Goal: Task Accomplishment & Management: Use online tool/utility

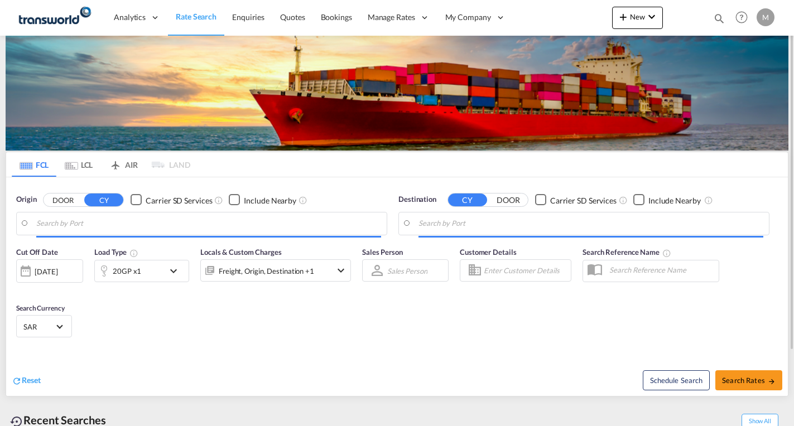
type input "Ad Dammam, SADMM"
type input "[GEOGRAPHIC_DATA], PKKHI"
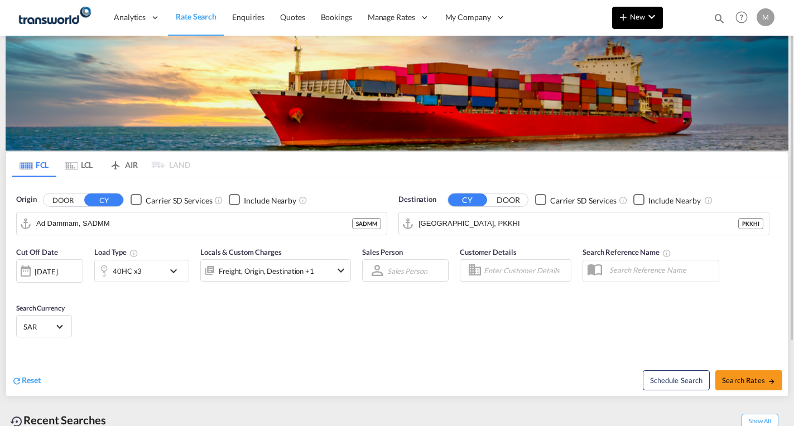
click at [639, 22] on button "New" at bounding box center [637, 18] width 51 height 22
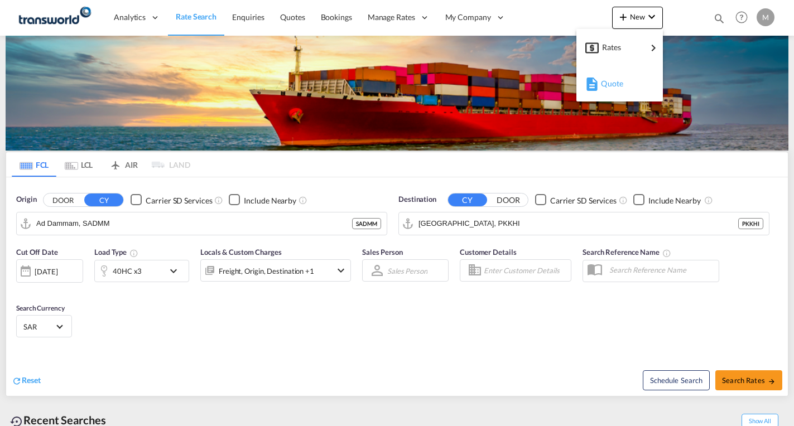
click at [612, 86] on span "Quote" at bounding box center [607, 84] width 12 height 22
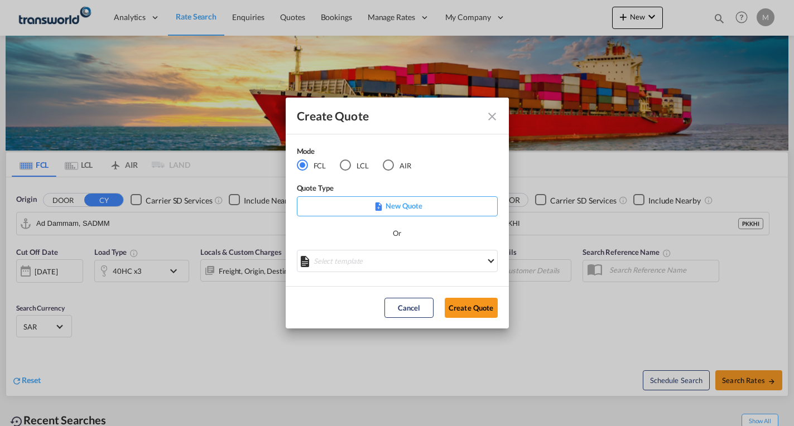
click at [398, 207] on p "New Quote" at bounding box center [397, 205] width 193 height 11
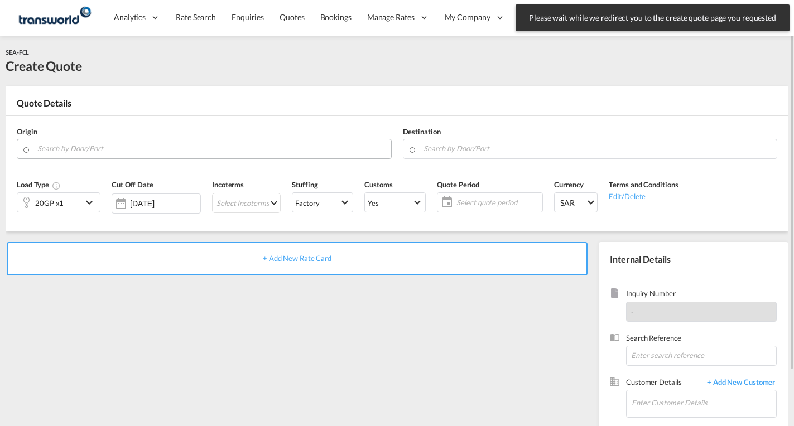
click at [85, 144] on input "Search by Door/Port" at bounding box center [211, 149] width 348 height 20
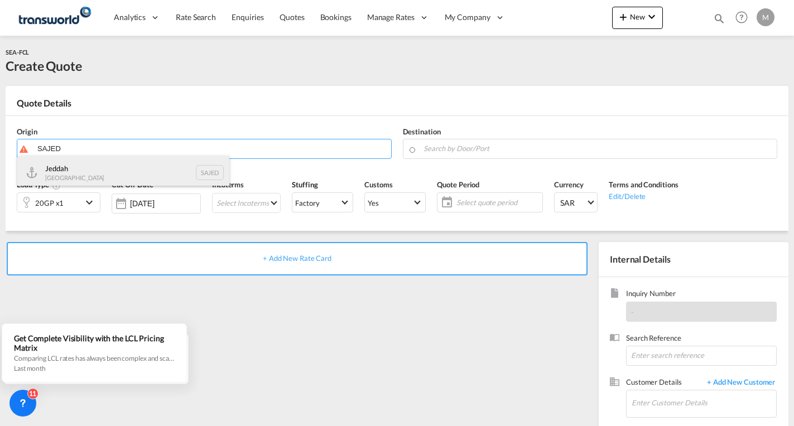
click at [84, 166] on div "Jeddah [GEOGRAPHIC_DATA] SAJED" at bounding box center [123, 172] width 212 height 33
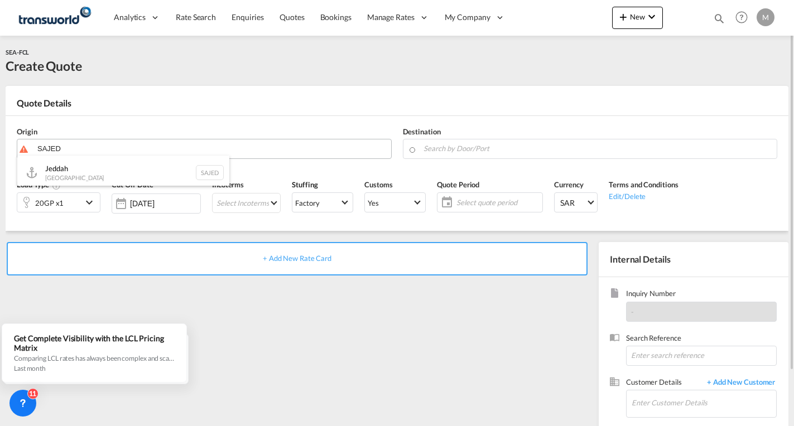
type input "Jeddah, SAJED"
click at [444, 144] on input "Search by Door/Port" at bounding box center [597, 149] width 348 height 20
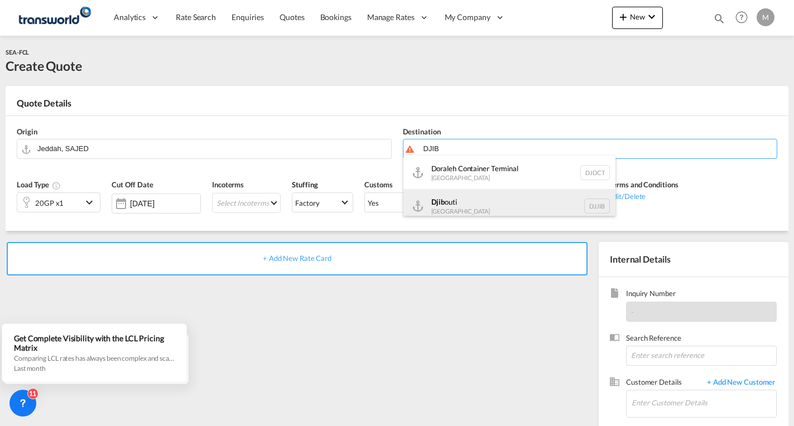
click at [454, 206] on div "Djib outi [GEOGRAPHIC_DATA] DJJIB" at bounding box center [509, 205] width 212 height 33
type input "[GEOGRAPHIC_DATA], DJJIB"
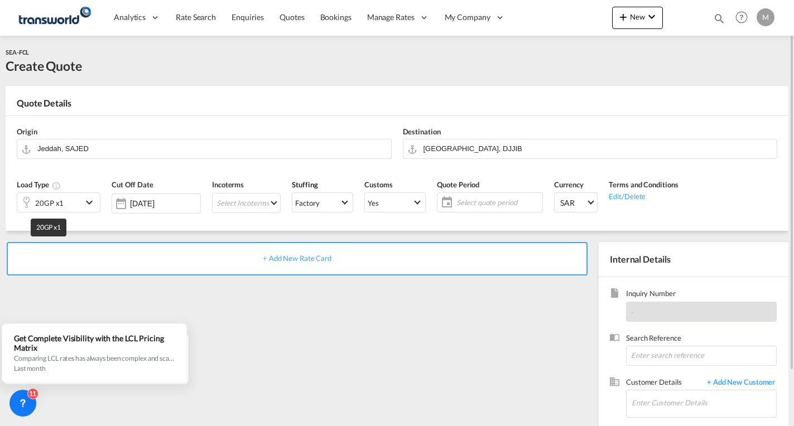
click at [44, 199] on div "20GP x1" at bounding box center [49, 203] width 28 height 16
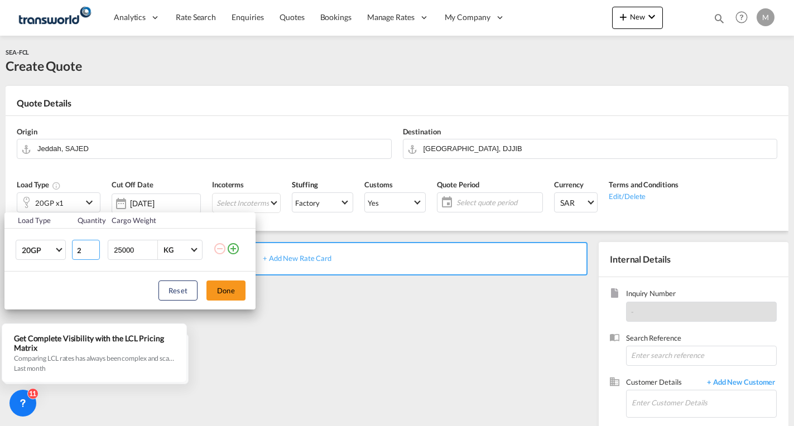
click at [93, 247] on input "2" at bounding box center [86, 250] width 28 height 20
click at [93, 247] on input "3" at bounding box center [86, 250] width 28 height 20
type input "4"
click at [93, 247] on input "4" at bounding box center [86, 250] width 28 height 20
click at [224, 289] on button "Done" at bounding box center [225, 291] width 39 height 20
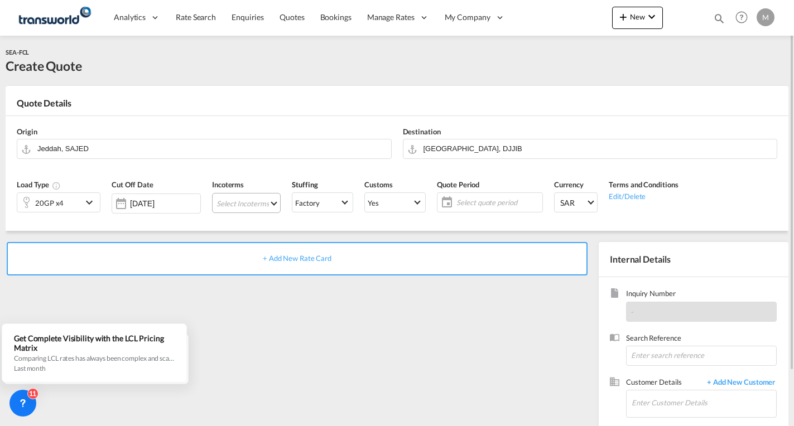
click at [246, 204] on md-select "Select Incoterms CIF - import Cost,Insurance and Freight EXW - export Ex Works …" at bounding box center [246, 203] width 69 height 20
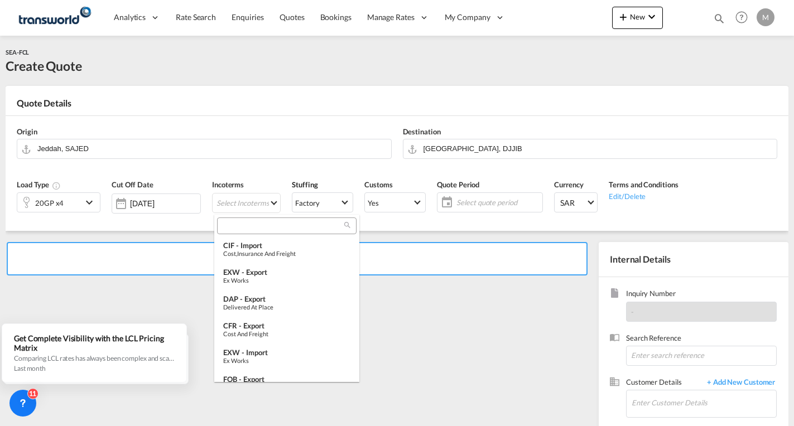
click at [237, 227] on input "search" at bounding box center [282, 226] width 124 height 10
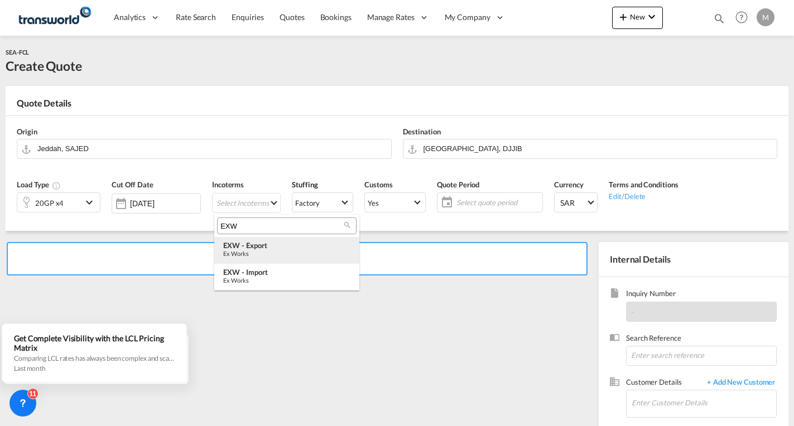
type input "EXW"
click at [252, 249] on div "EXW - export" at bounding box center [286, 245] width 127 height 9
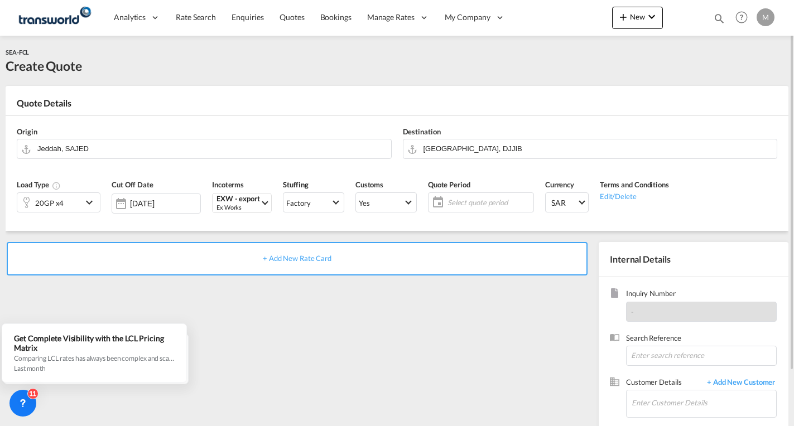
click at [450, 200] on span "Select quote period" at bounding box center [488, 202] width 83 height 10
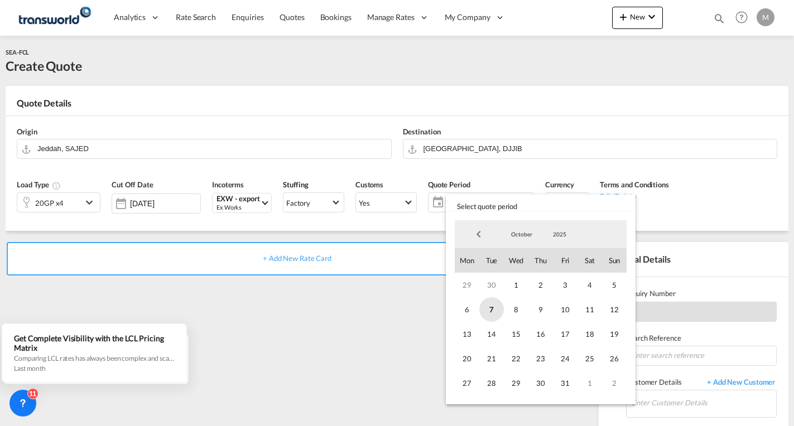
click at [495, 308] on span "7" at bounding box center [491, 309] width 25 height 25
click at [561, 381] on span "31" at bounding box center [565, 383] width 25 height 25
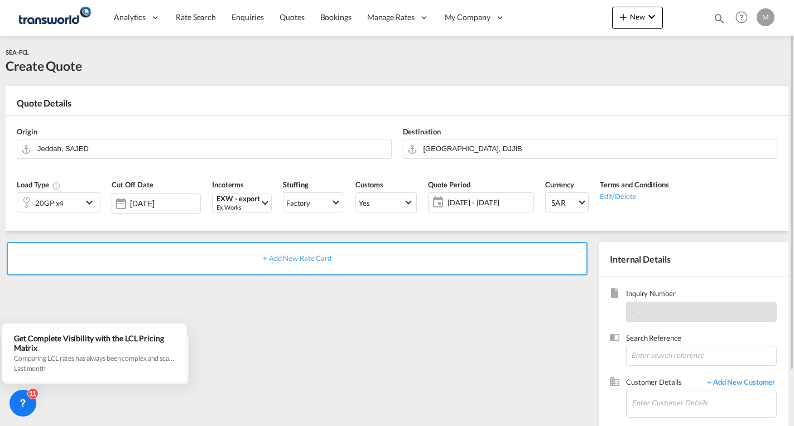
scroll to position [63, 0]
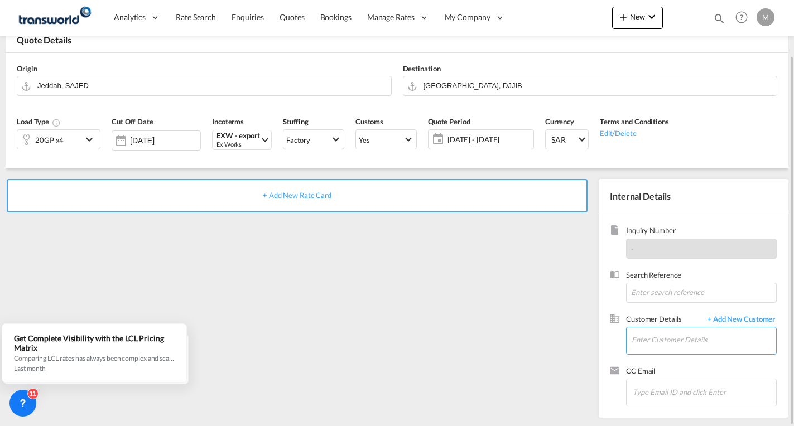
click at [648, 344] on input "Enter Customer Details" at bounding box center [703, 339] width 144 height 25
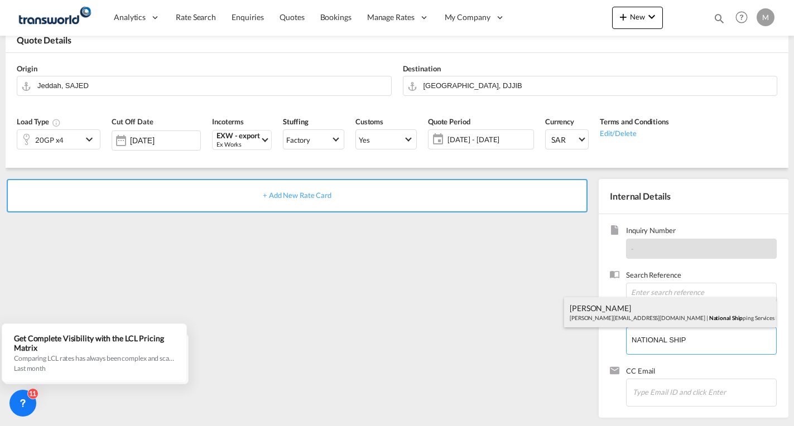
click at [632, 316] on div "[PERSON_NAME] [PERSON_NAME][EMAIL_ADDRESS][DOMAIN_NAME] | National Ship ping Se…" at bounding box center [670, 312] width 212 height 30
type input "National Shipping Services LLC, [PERSON_NAME], [PERSON_NAME][EMAIL_ADDRESS][DOM…"
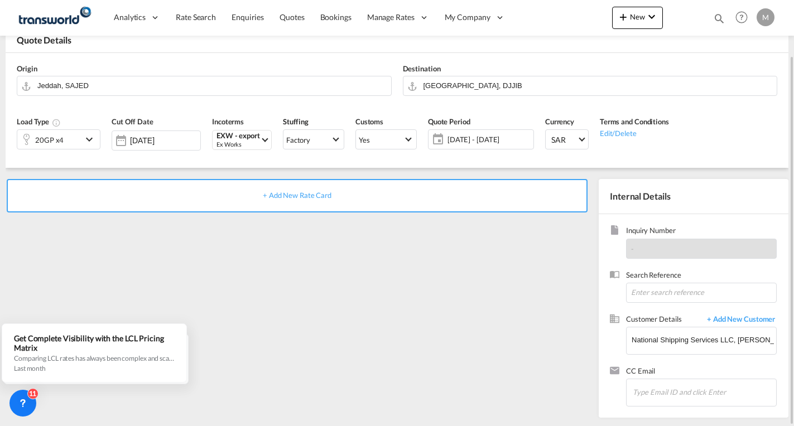
click at [296, 197] on span "+ Add New Rate Card" at bounding box center [297, 195] width 69 height 9
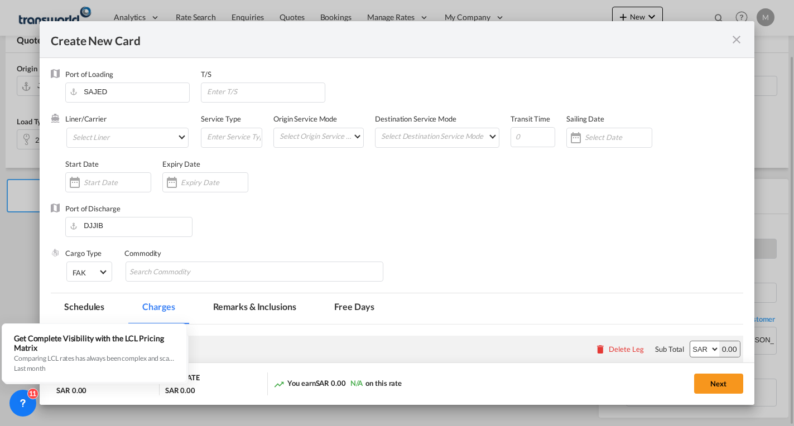
type input "Basic Ocean Freight"
select select "per equipment"
click at [96, 133] on md-select "Select Liner 2HM LOGISTICS D.O.O. / TWKS-KOPER 3P LOGISTICS / TWKS-[GEOGRAPHIC_…" at bounding box center [127, 138] width 122 height 20
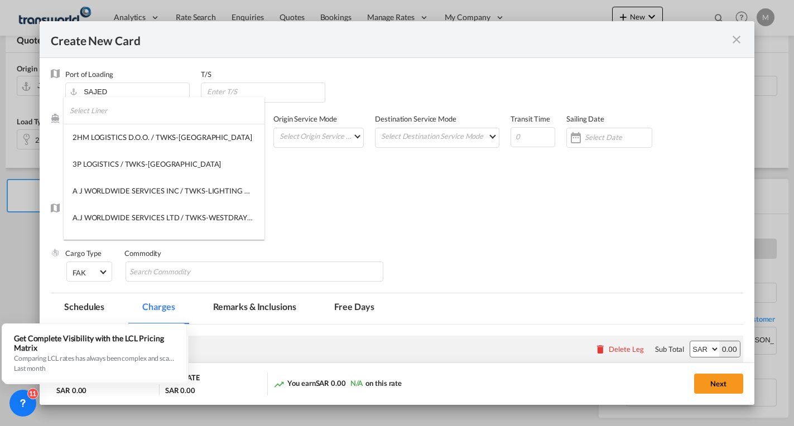
click at [102, 110] on input "search" at bounding box center [167, 110] width 195 height 27
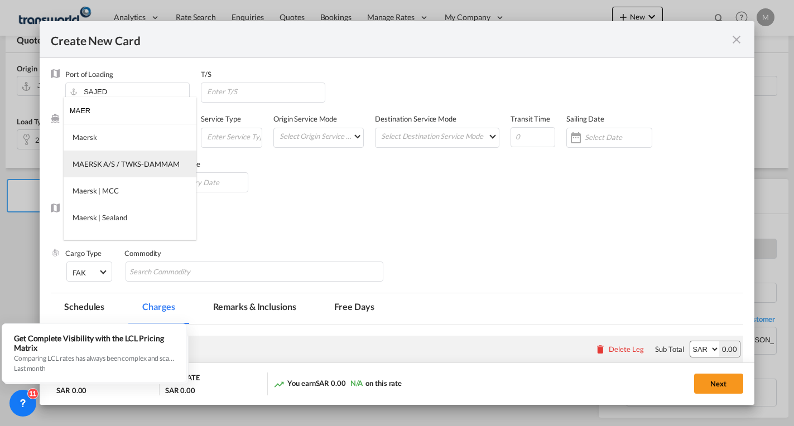
type input "MAER"
click at [130, 164] on div "MAERSK A/S / TWKS-DAMMAM" at bounding box center [126, 164] width 107 height 10
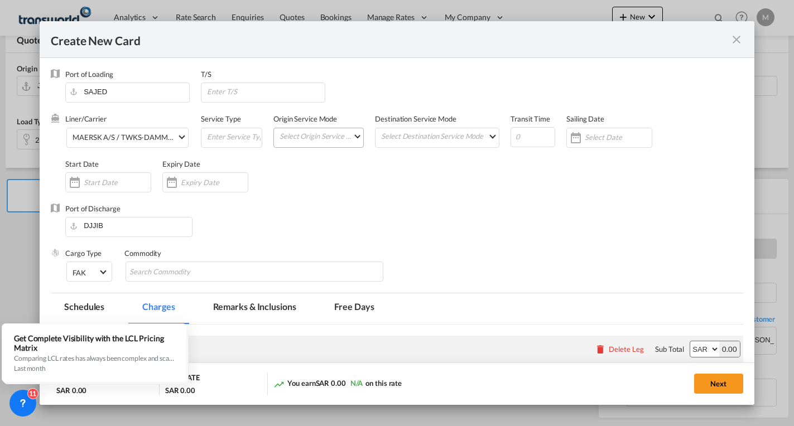
click at [309, 144] on md-input-container "Select Origin Service Mode SD [GEOGRAPHIC_DATA]" at bounding box center [318, 138] width 90 height 20
click at [308, 138] on md-select "Select Origin Service Mode SD [GEOGRAPHIC_DATA]" at bounding box center [320, 136] width 85 height 16
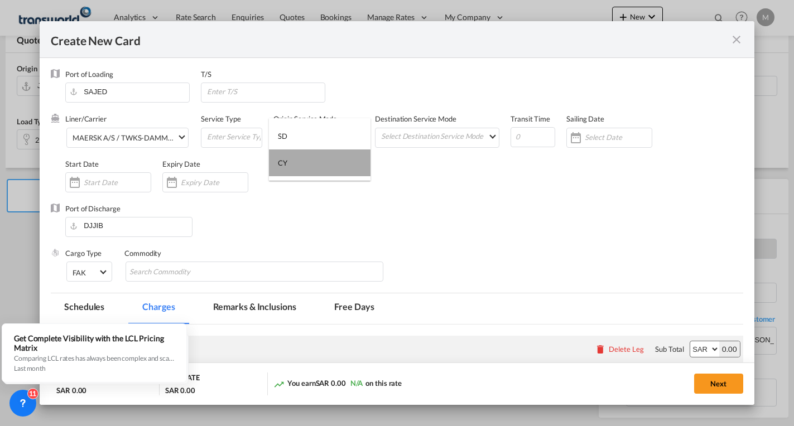
click at [287, 163] on div "CY" at bounding box center [282, 163] width 9 height 10
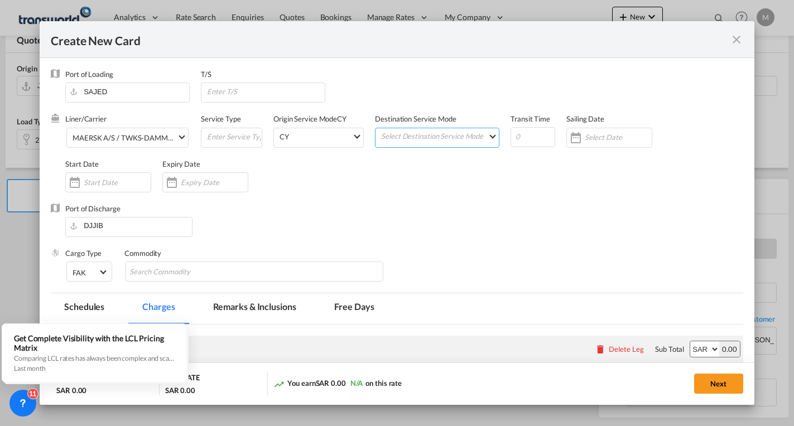
click at [425, 139] on md-select "Select Destination Service Mode SD [GEOGRAPHIC_DATA]" at bounding box center [439, 136] width 119 height 16
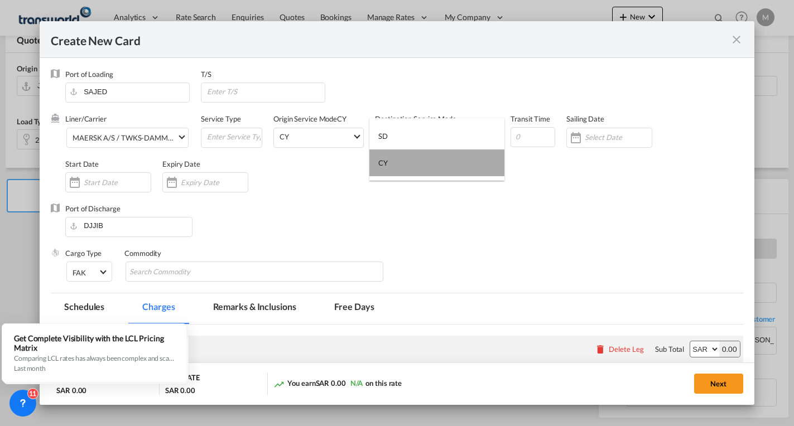
click at [386, 161] on div "CY" at bounding box center [382, 163] width 9 height 10
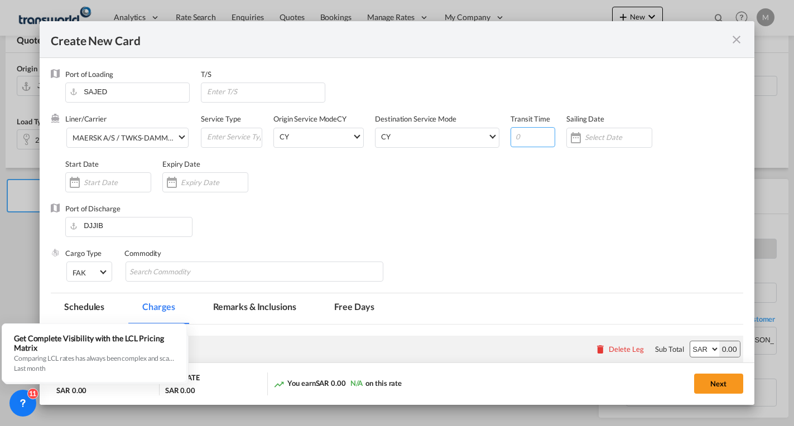
click at [521, 135] on input "Create New CardPort ..." at bounding box center [532, 137] width 45 height 20
type input "4"
click at [600, 136] on input "Create New CardPort ..." at bounding box center [617, 137] width 67 height 9
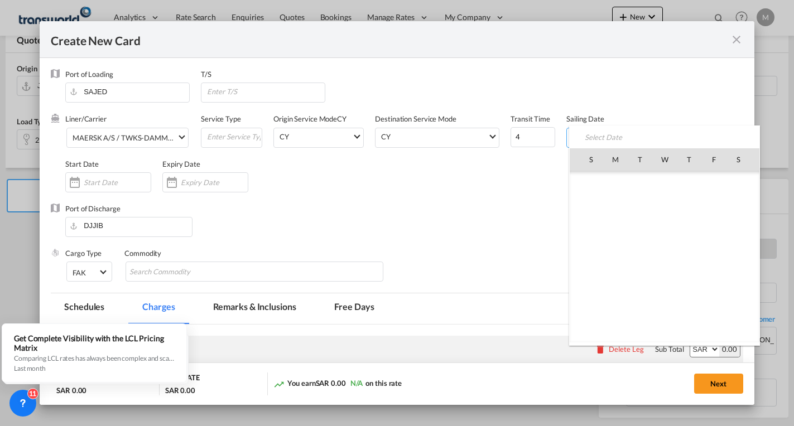
scroll to position [258488, 0]
click at [634, 205] on span "7" at bounding box center [639, 207] width 23 height 23
type input "[DATE]"
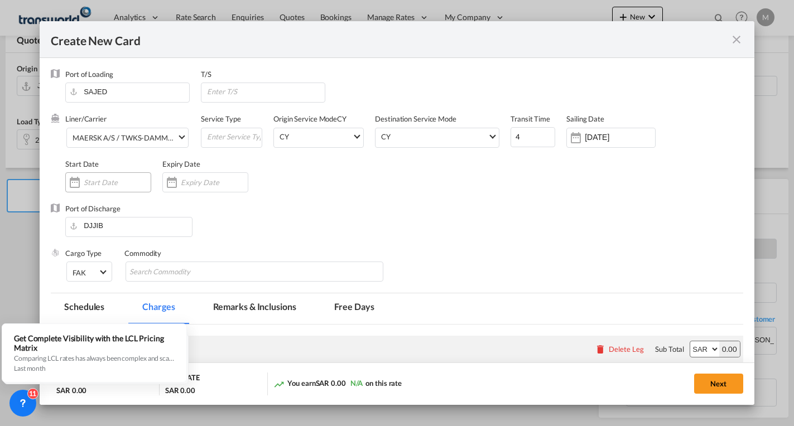
click at [110, 185] on input "Create New CardPort ..." at bounding box center [117, 182] width 67 height 9
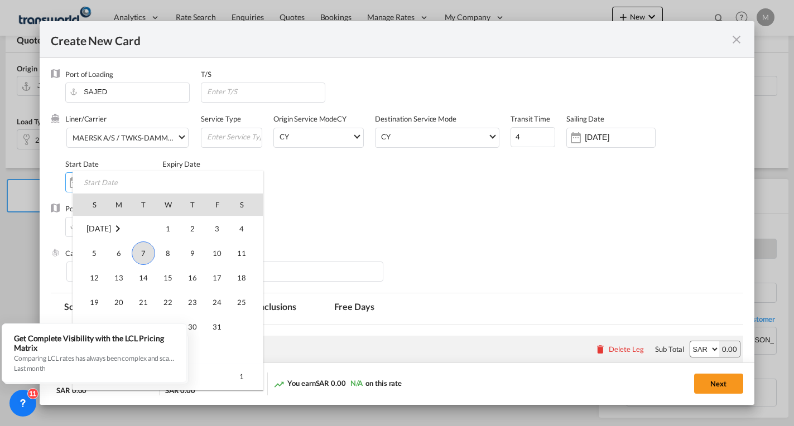
click at [146, 251] on span "7" at bounding box center [143, 252] width 23 height 23
type input "[DATE]"
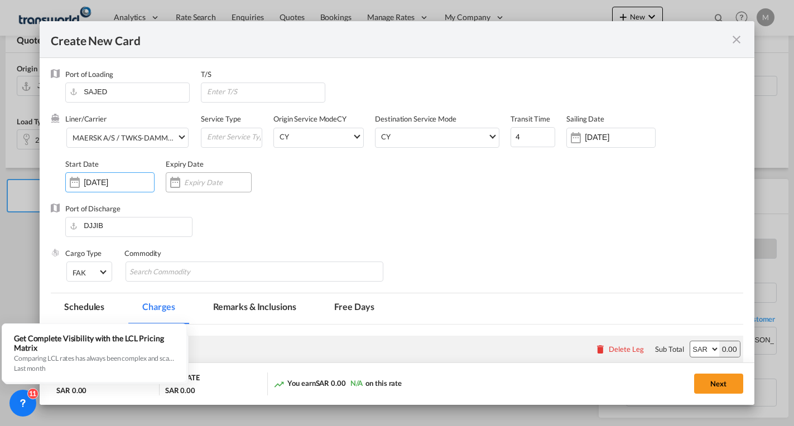
click at [191, 182] on input "Create New CardPort ..." at bounding box center [217, 182] width 67 height 9
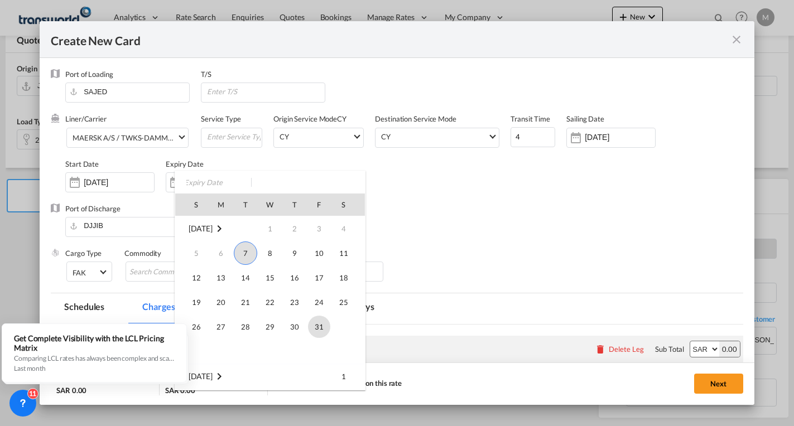
click at [316, 326] on span "31" at bounding box center [319, 327] width 22 height 22
type input "[DATE]"
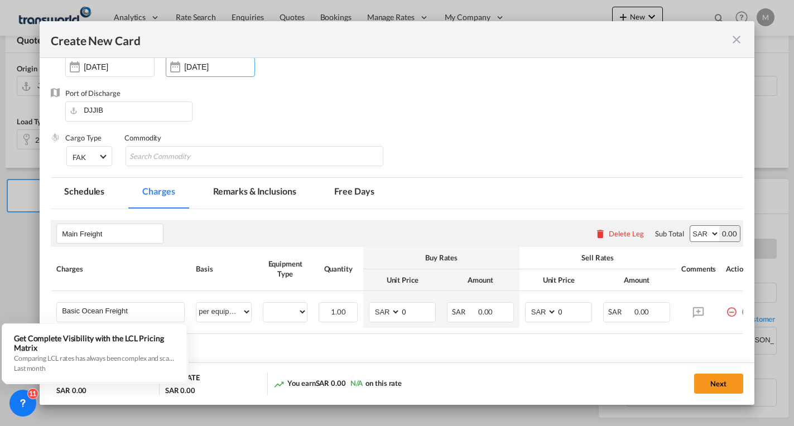
scroll to position [167, 0]
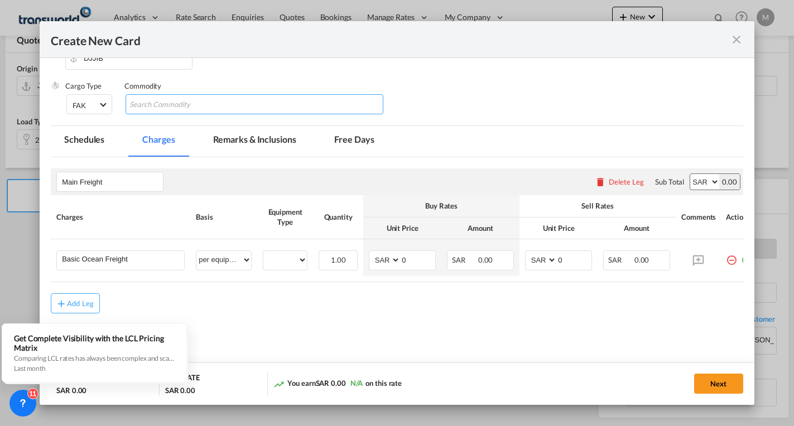
click at [171, 105] on input "Search Commodity" at bounding box center [180, 105] width 102 height 18
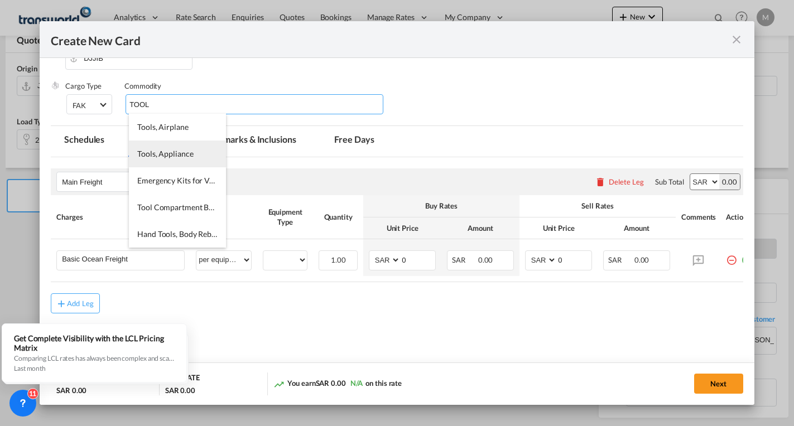
type input "TOOL"
click at [185, 151] on span "Tools, Appliance" at bounding box center [165, 153] width 56 height 9
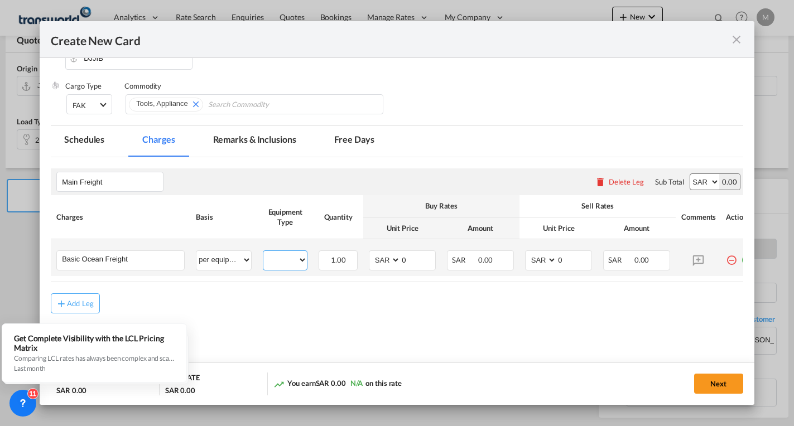
click at [288, 264] on select "20GP" at bounding box center [285, 260] width 44 height 15
select select "20GP"
click at [263, 253] on select "20GP" at bounding box center [285, 260] width 44 height 15
click at [409, 260] on input "0" at bounding box center [417, 259] width 35 height 17
click at [378, 263] on select "AED AFN ALL AMD ANG AOA ARS AUD AWG AZN BAM BBD BDT BGN BHD BIF BMD BND [PERSON…" at bounding box center [385, 260] width 29 height 15
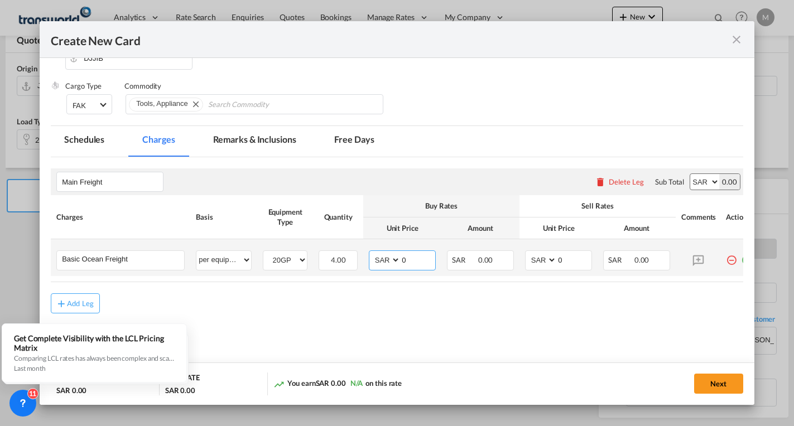
select select "string:USD"
click at [371, 253] on select "AED AFN ALL AMD ANG AOA ARS AUD AWG AZN BAM BBD BDT BGN BHD BIF BMD BND [PERSON…" at bounding box center [385, 260] width 29 height 15
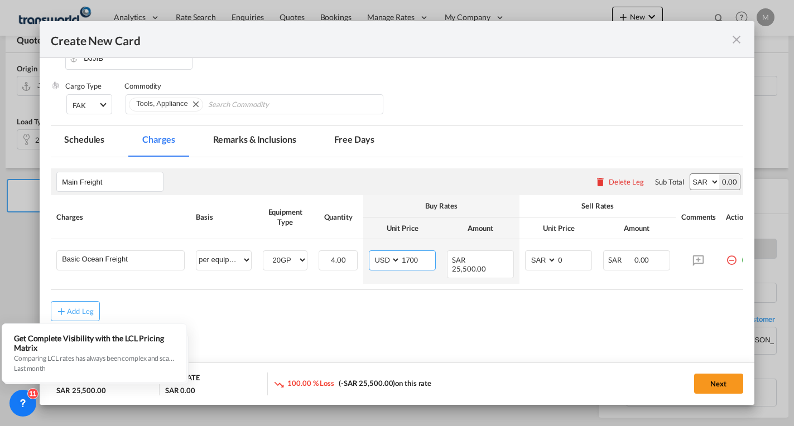
type input "1700"
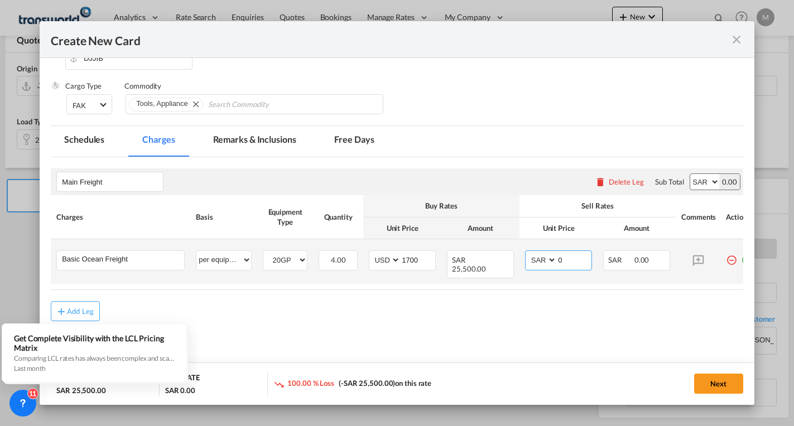
click at [537, 265] on select "AED AFN ALL AMD ANG AOA ARS AUD AWG AZN BAM BBD BDT BGN BHD BIF BMD BND [PERSON…" at bounding box center [541, 260] width 29 height 15
select select "string:USD"
click at [527, 253] on select "AED AFN ALL AMD ANG AOA ARS AUD AWG AZN BAM BBD BDT BGN BHD BIF BMD BND [PERSON…" at bounding box center [541, 260] width 29 height 15
type input "1925"
click at [419, 258] on input "1700" at bounding box center [417, 259] width 35 height 17
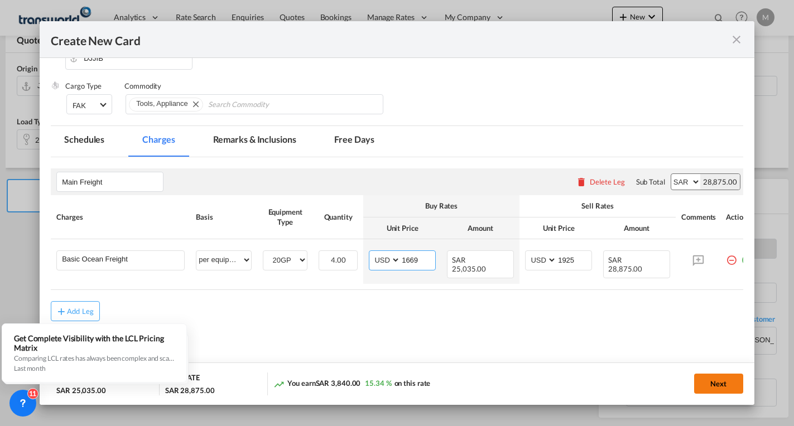
type input "1669"
drag, startPoint x: 715, startPoint y: 384, endPoint x: 521, endPoint y: 301, distance: 210.6
click at [715, 384] on button "Next" at bounding box center [718, 384] width 49 height 20
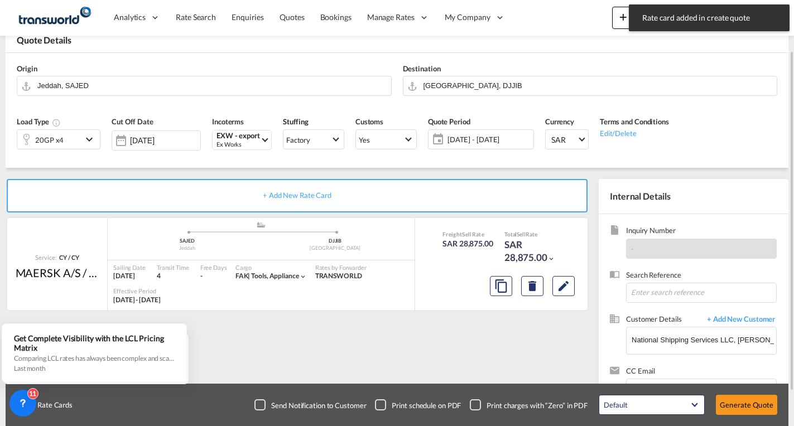
scroll to position [105, 0]
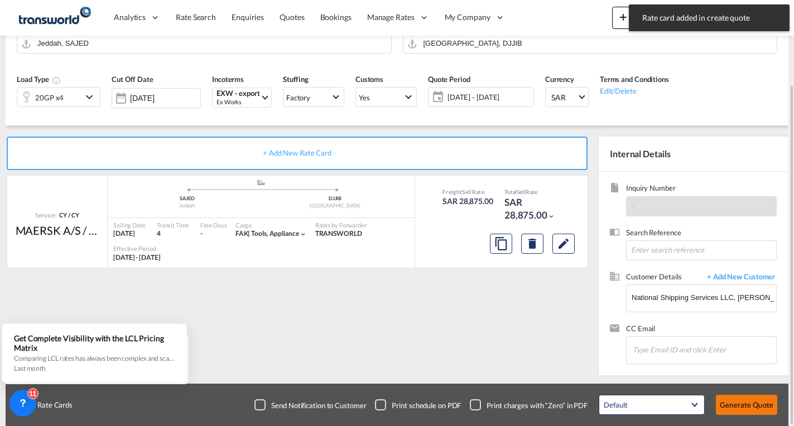
click at [742, 402] on button "Generate Quote" at bounding box center [746, 405] width 61 height 20
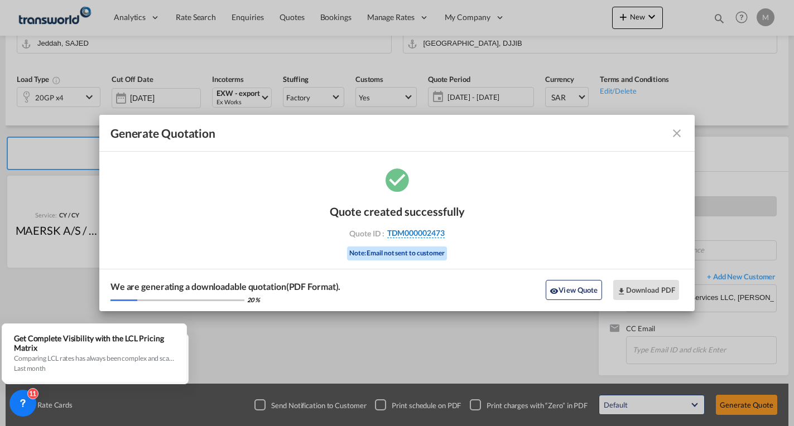
click at [401, 235] on span "TDM000002473" at bounding box center [415, 233] width 57 height 10
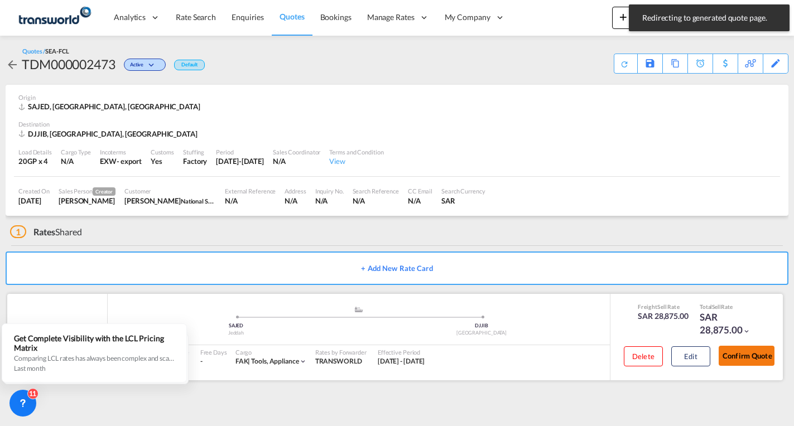
click at [738, 355] on button "Confirm Quote" at bounding box center [746, 356] width 56 height 20
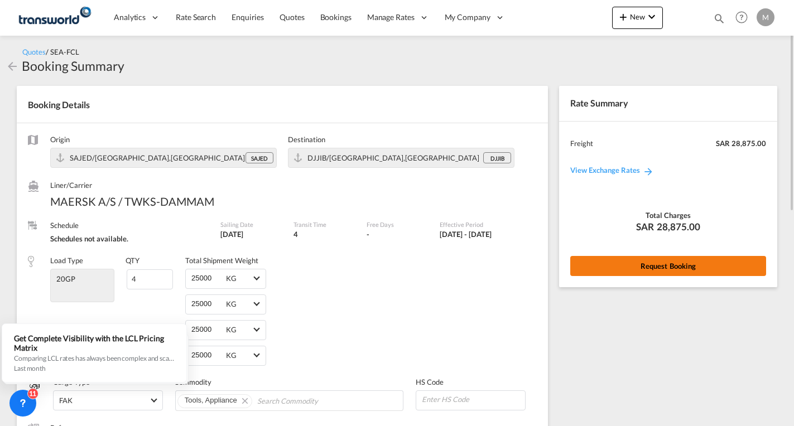
click at [650, 262] on button "Request Booking" at bounding box center [668, 266] width 196 height 20
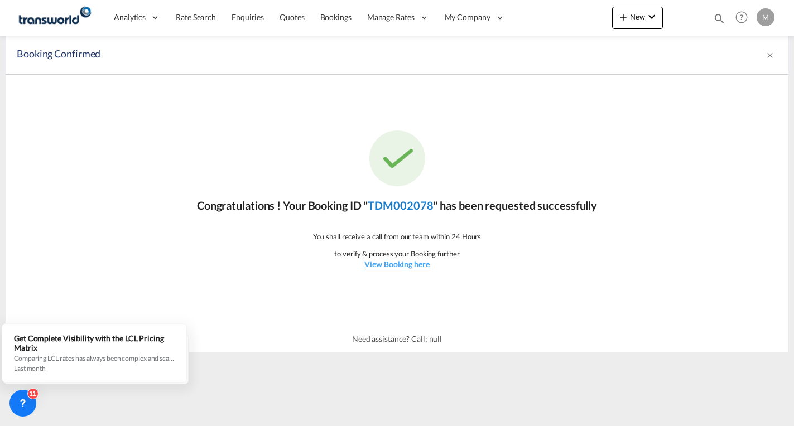
click at [398, 204] on link "TDM002078" at bounding box center [400, 205] width 65 height 13
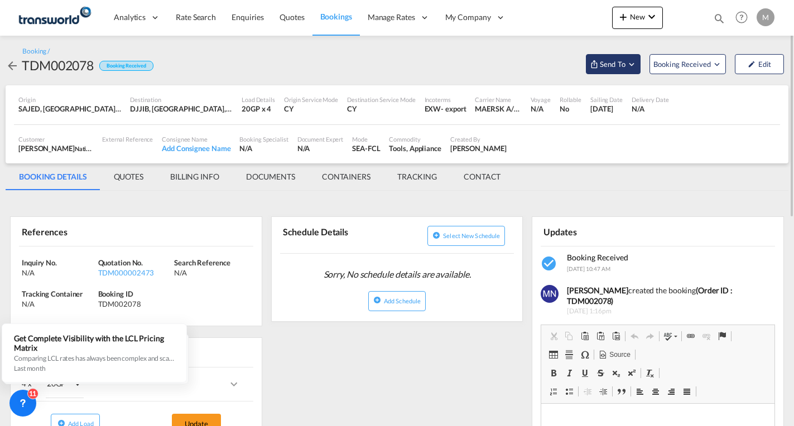
click at [612, 63] on span "Send To" at bounding box center [612, 64] width 28 height 11
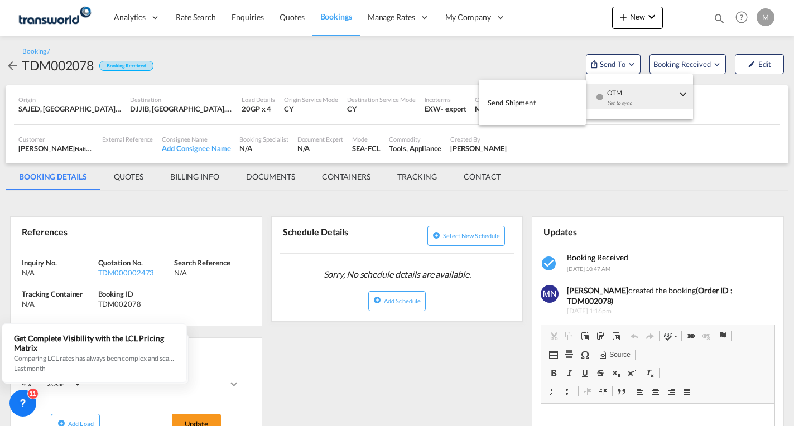
click at [521, 102] on span "Send Shipment" at bounding box center [511, 103] width 49 height 18
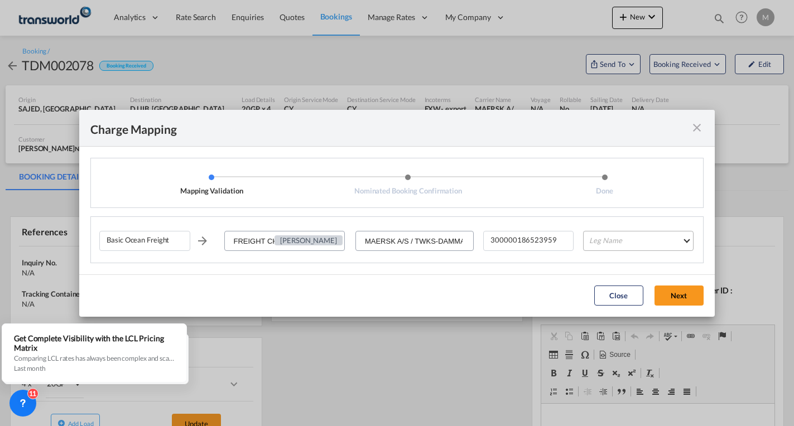
click at [596, 239] on md-select "Leg Name HANDLING ORIGIN VESSEL HANDLING DESTINATION OTHERS TL PICK UP CUSTOMS …" at bounding box center [638, 241] width 110 height 20
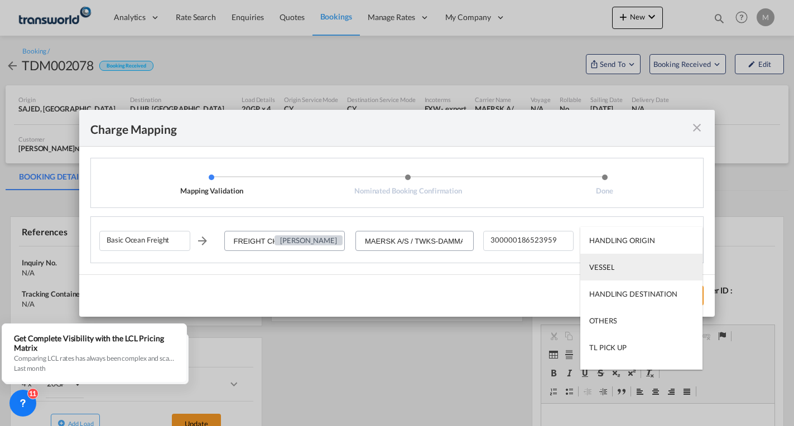
click at [608, 264] on div "VESSEL" at bounding box center [601, 267] width 25 height 10
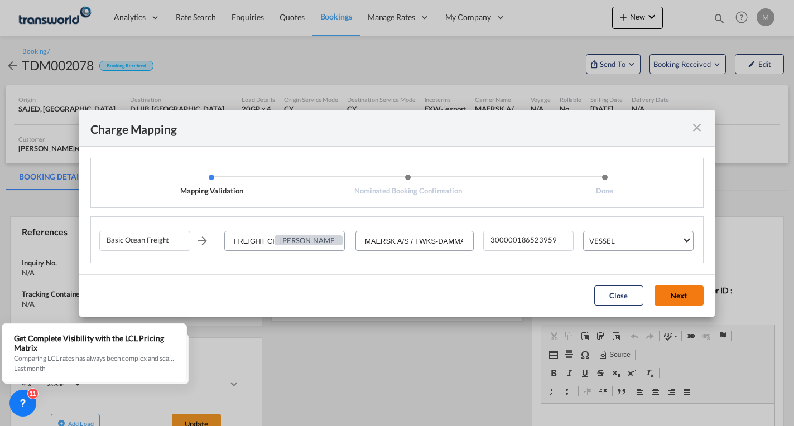
click at [675, 295] on button "Next" at bounding box center [678, 296] width 49 height 20
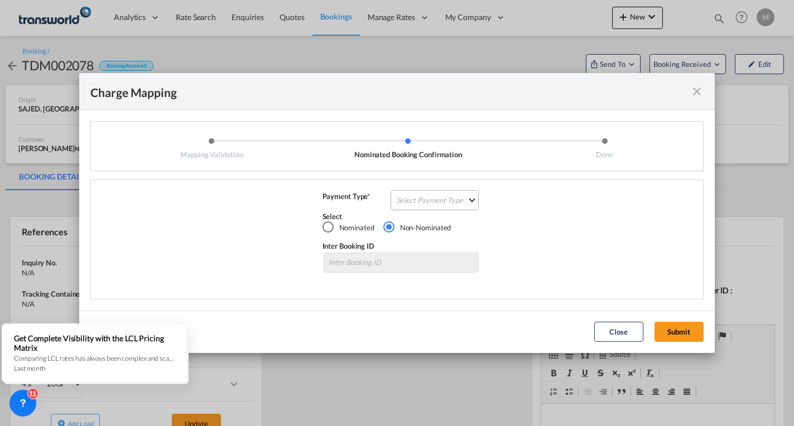
click at [450, 204] on md-select "Select Payment Type COLLECT PREPAID" at bounding box center [434, 200] width 89 height 20
click at [420, 230] on div "PREPAID" at bounding box center [412, 227] width 30 height 10
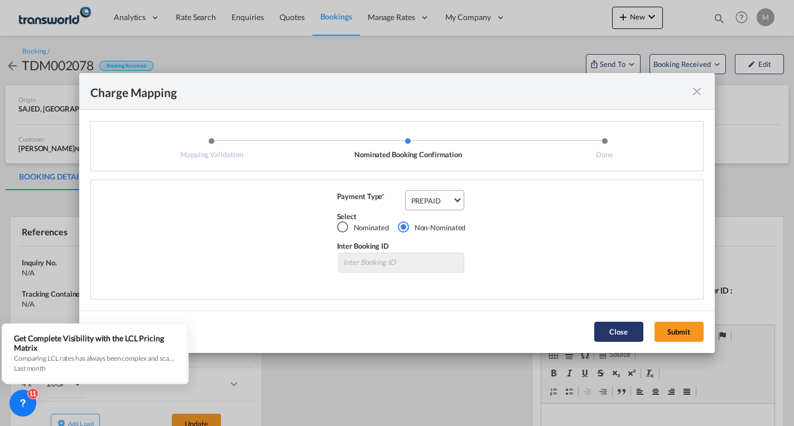
click at [677, 334] on button "Submit" at bounding box center [678, 332] width 49 height 20
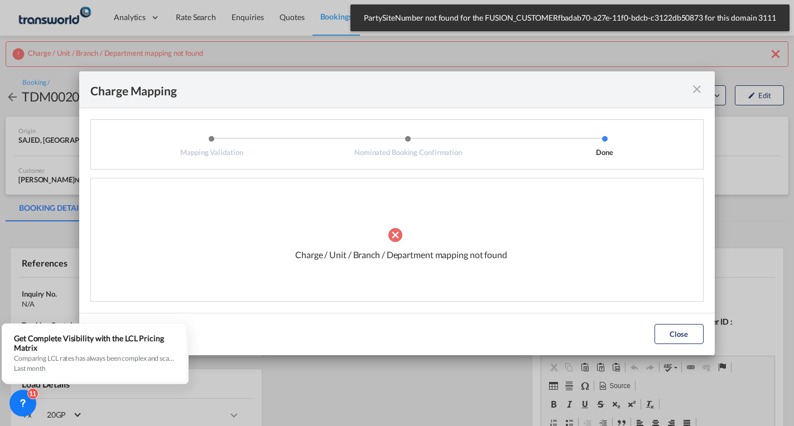
click at [699, 88] on md-icon "icon-close fg-AAA8AD cursor" at bounding box center [696, 89] width 13 height 13
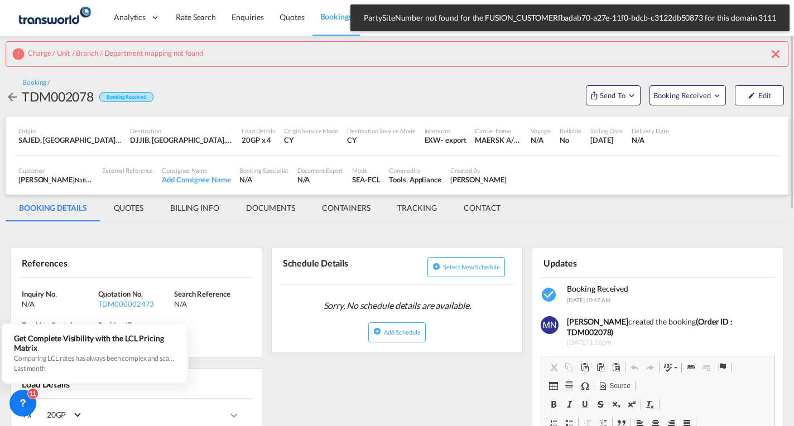
click at [777, 50] on md-icon "icon-close" at bounding box center [775, 53] width 13 height 13
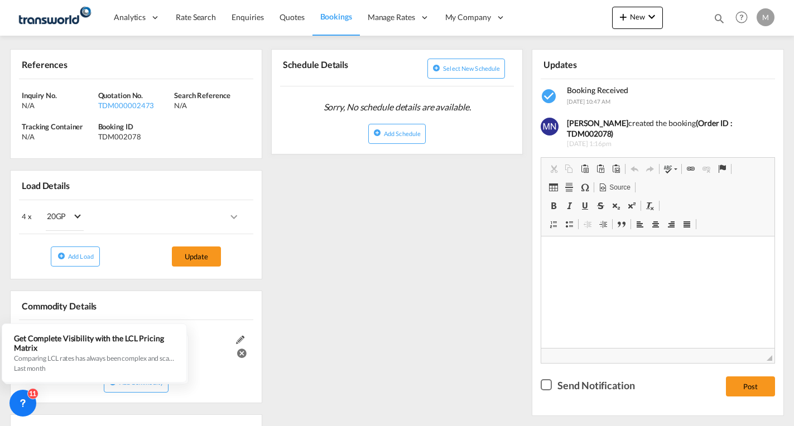
scroll to position [411, 0]
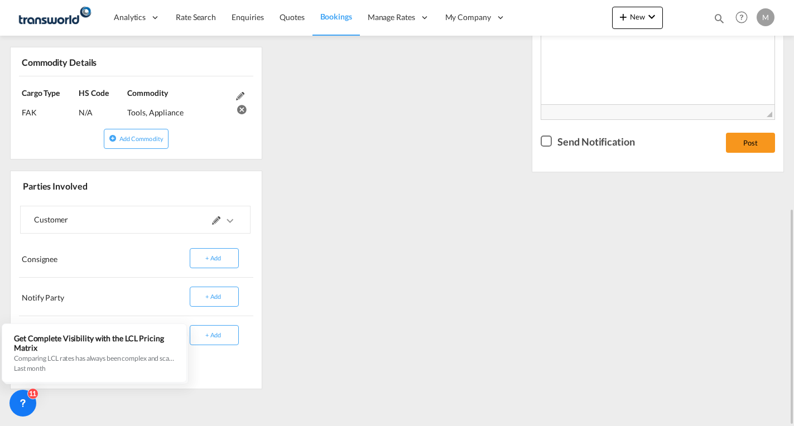
click at [214, 225] on md-icon at bounding box center [216, 220] width 8 height 8
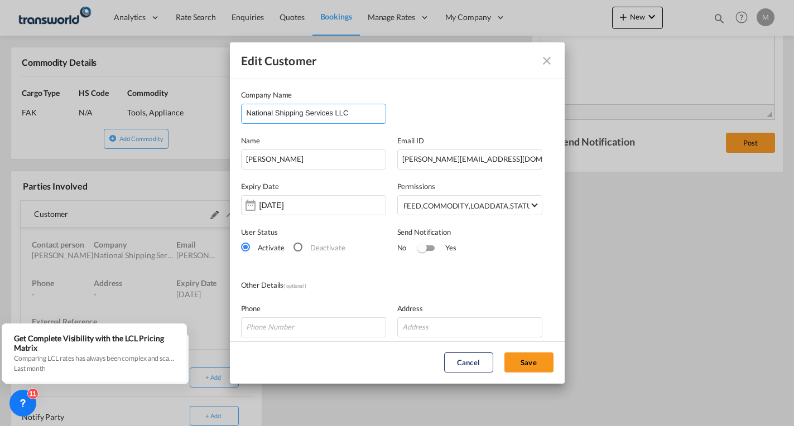
click at [356, 110] on input "National Shipping Services LLC" at bounding box center [316, 112] width 139 height 17
type input "N"
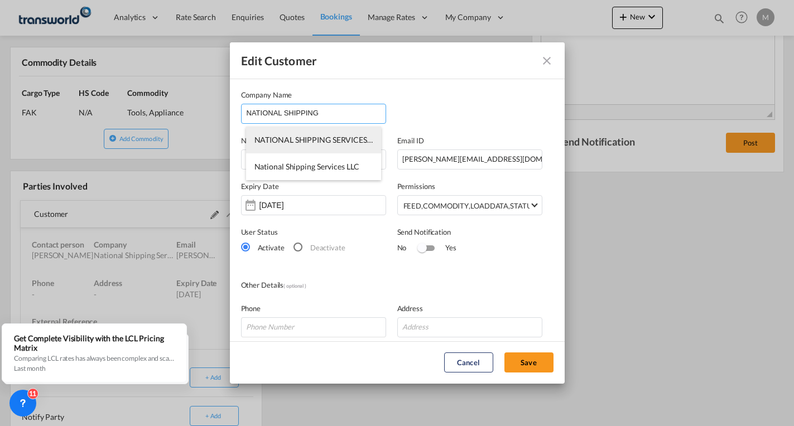
click at [332, 146] on li "NATIONAL SHIPPING SERVICES LLC-TWKS-[GEOGRAPHIC_DATA]" at bounding box center [314, 140] width 136 height 27
type input "NATIONAL SHIPPING SERVICES LLC-TWKS-[GEOGRAPHIC_DATA]"
type input "508817507"
type input "1828005"
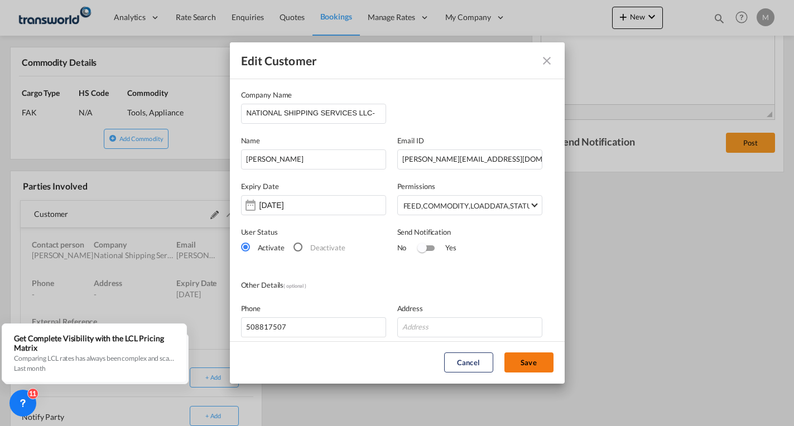
click at [526, 359] on button "Save" at bounding box center [528, 362] width 49 height 20
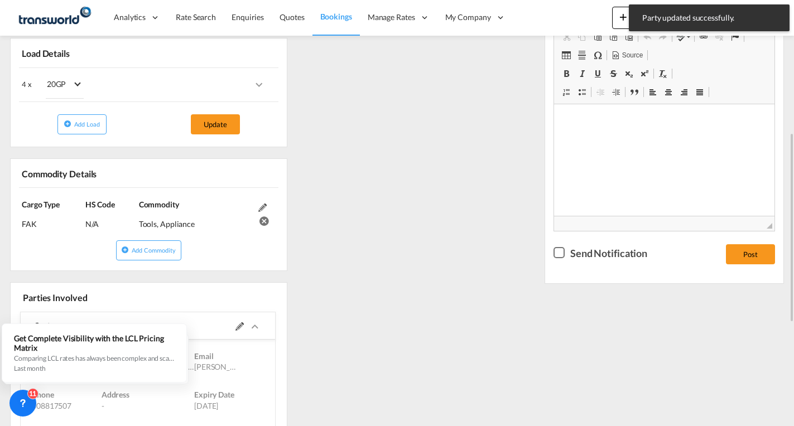
scroll to position [0, 0]
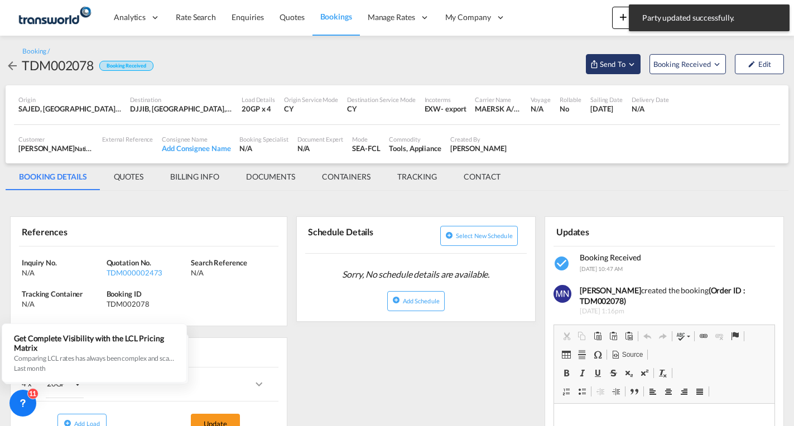
click at [618, 66] on span "Send To" at bounding box center [612, 64] width 28 height 11
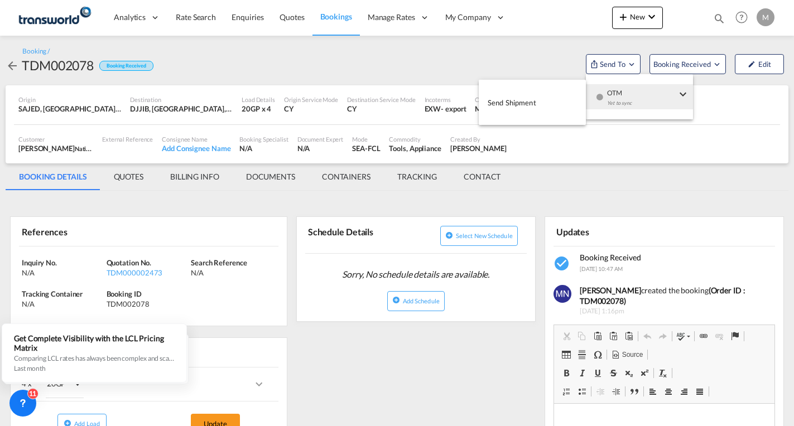
click at [515, 106] on span "Send Shipment" at bounding box center [511, 103] width 49 height 18
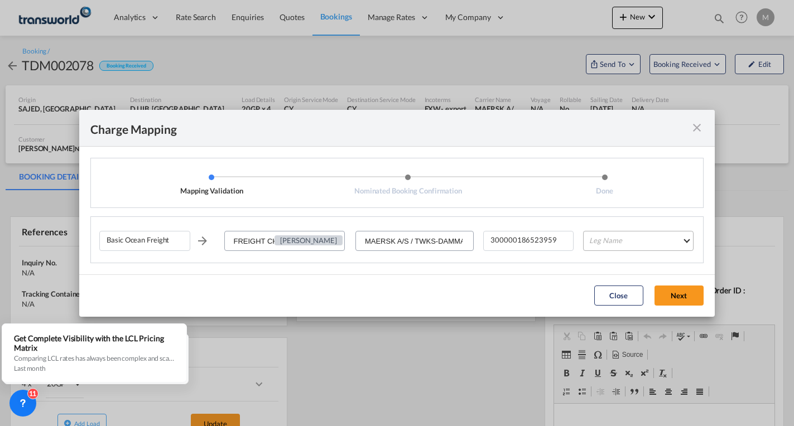
click at [613, 237] on md-select "Leg Name HANDLING ORIGIN VESSEL HANDLING DESTINATION OTHERS TL PICK UP CUSTOMS …" at bounding box center [638, 241] width 110 height 20
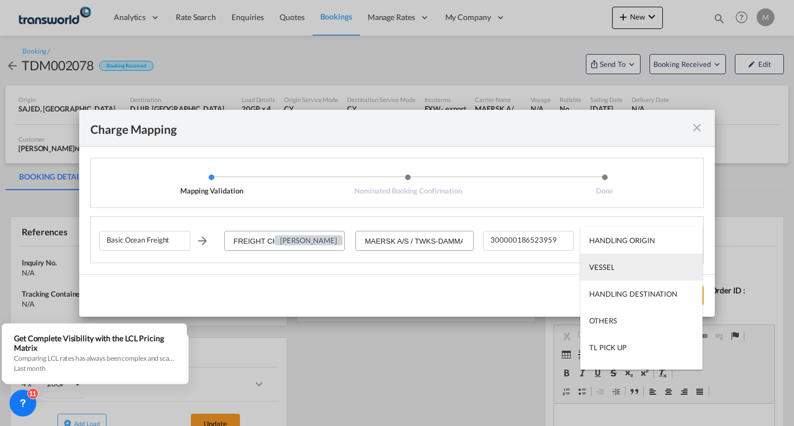
click at [612, 273] on md-option "VESSEL" at bounding box center [641, 267] width 122 height 27
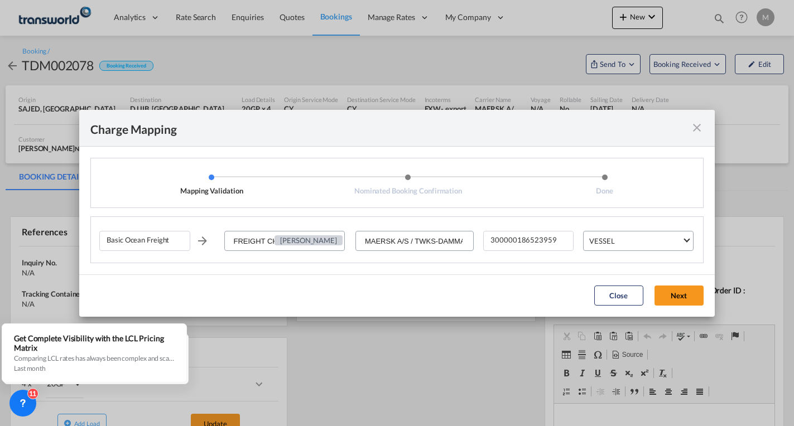
click at [687, 306] on md-dialog-actions "Close Next" at bounding box center [396, 295] width 635 height 42
click at [682, 298] on button "Next" at bounding box center [678, 296] width 49 height 20
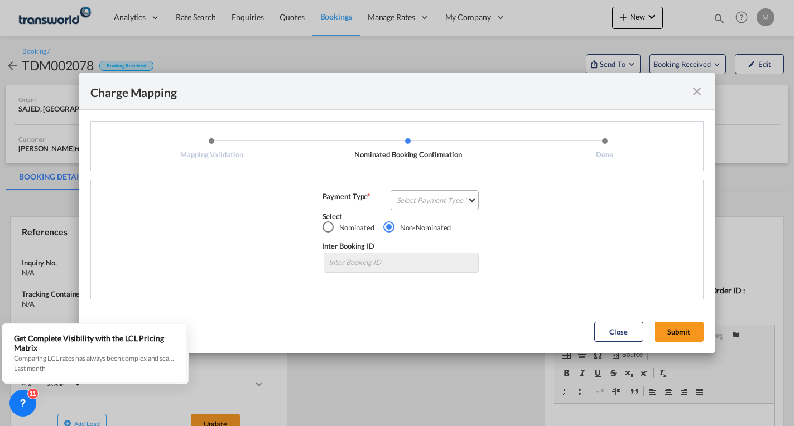
click at [437, 199] on md-select "Select Payment Type COLLECT PREPAID" at bounding box center [434, 200] width 89 height 20
click at [417, 229] on div "PREPAID" at bounding box center [412, 227] width 30 height 10
click at [684, 334] on button "Submit" at bounding box center [678, 332] width 49 height 20
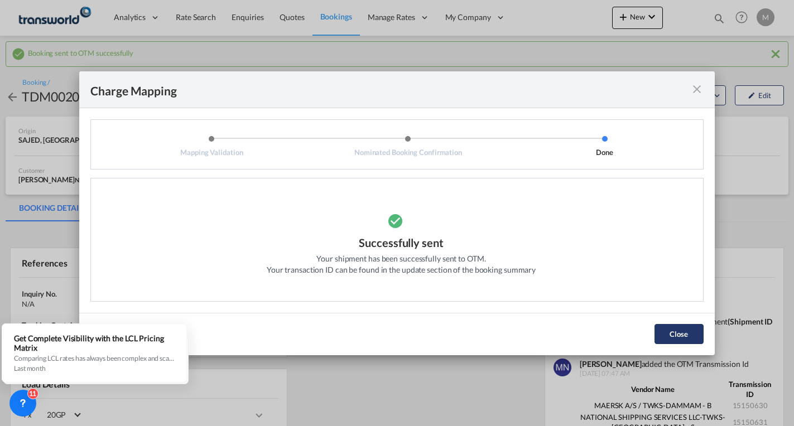
click at [673, 337] on button "Close" at bounding box center [678, 334] width 49 height 20
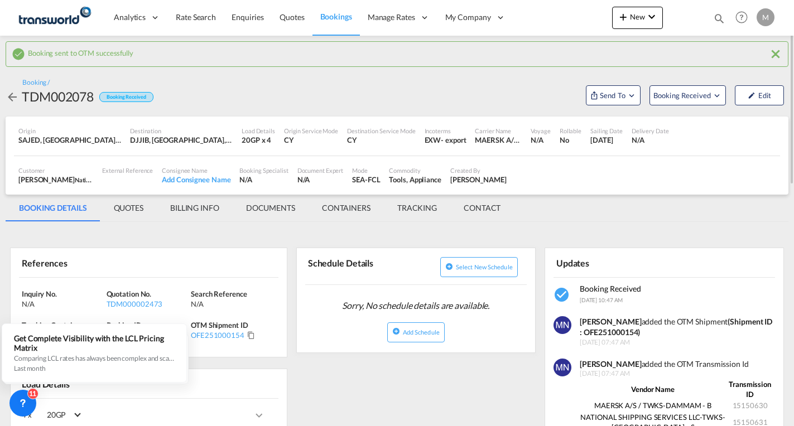
click at [595, 333] on strong "(Shipment ID : OFE251000154)" at bounding box center [675, 327] width 192 height 21
copy strong "OFE251000154"
